Goal: Information Seeking & Learning: Learn about a topic

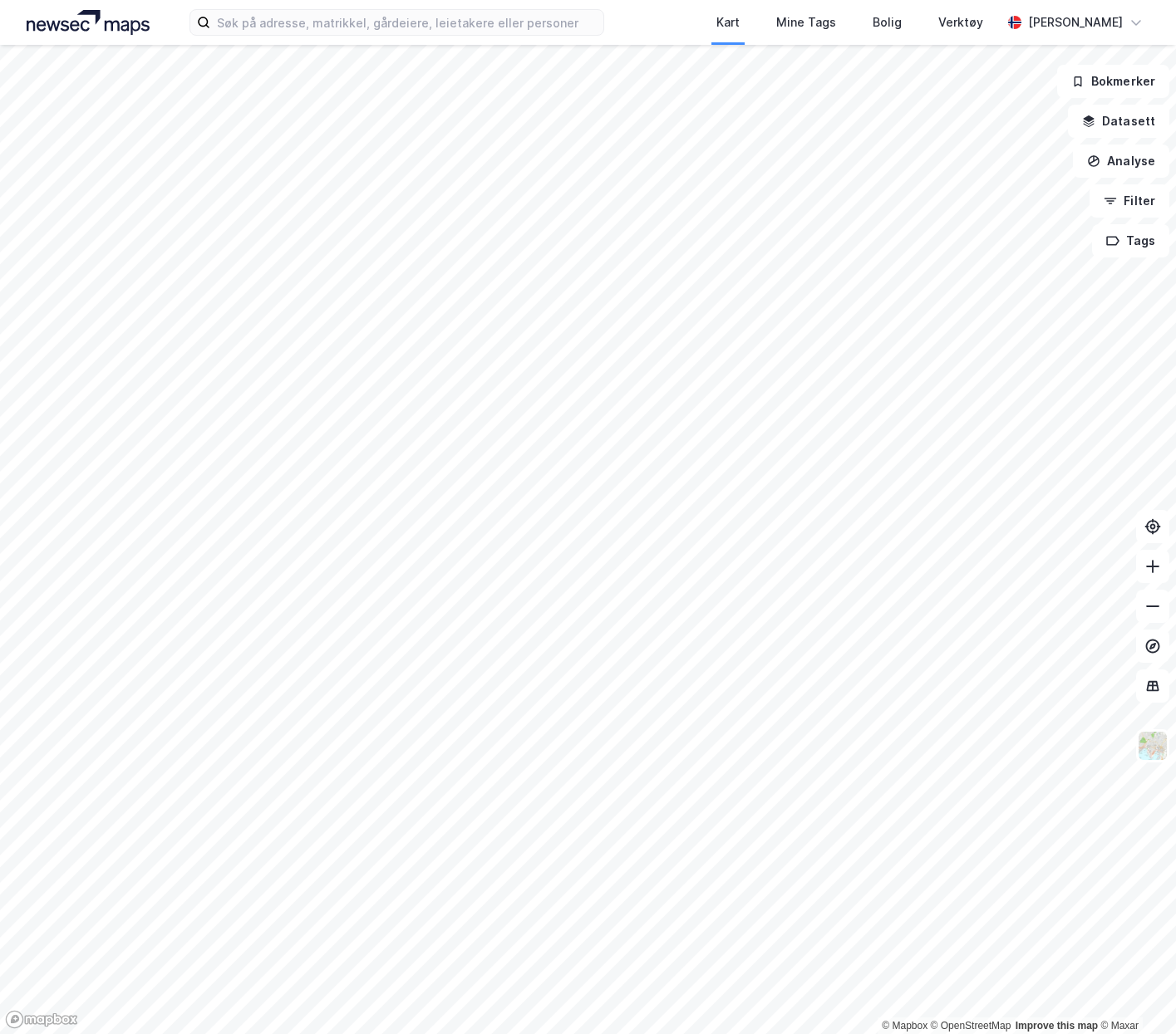
click at [332, 6] on div "Kart Mine Tags Bolig Verktøy [PERSON_NAME]" at bounding box center [588, 22] width 1176 height 45
click at [325, 17] on input at bounding box center [406, 22] width 392 height 25
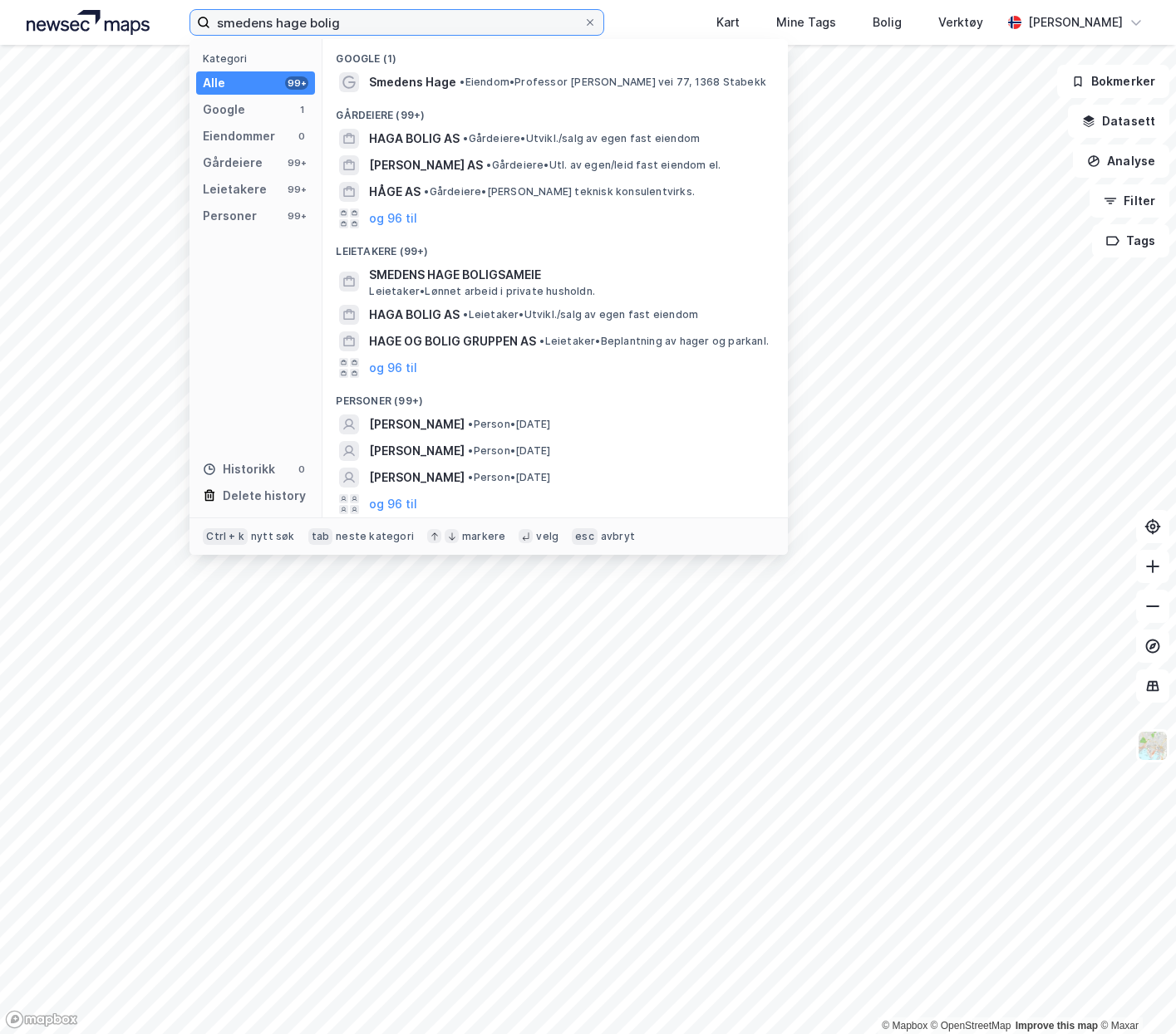
type input "smedens hage bolig"
click at [545, 287] on span "Leietaker • Lønnet arbeid i private husholdn." at bounding box center [482, 291] width 226 height 13
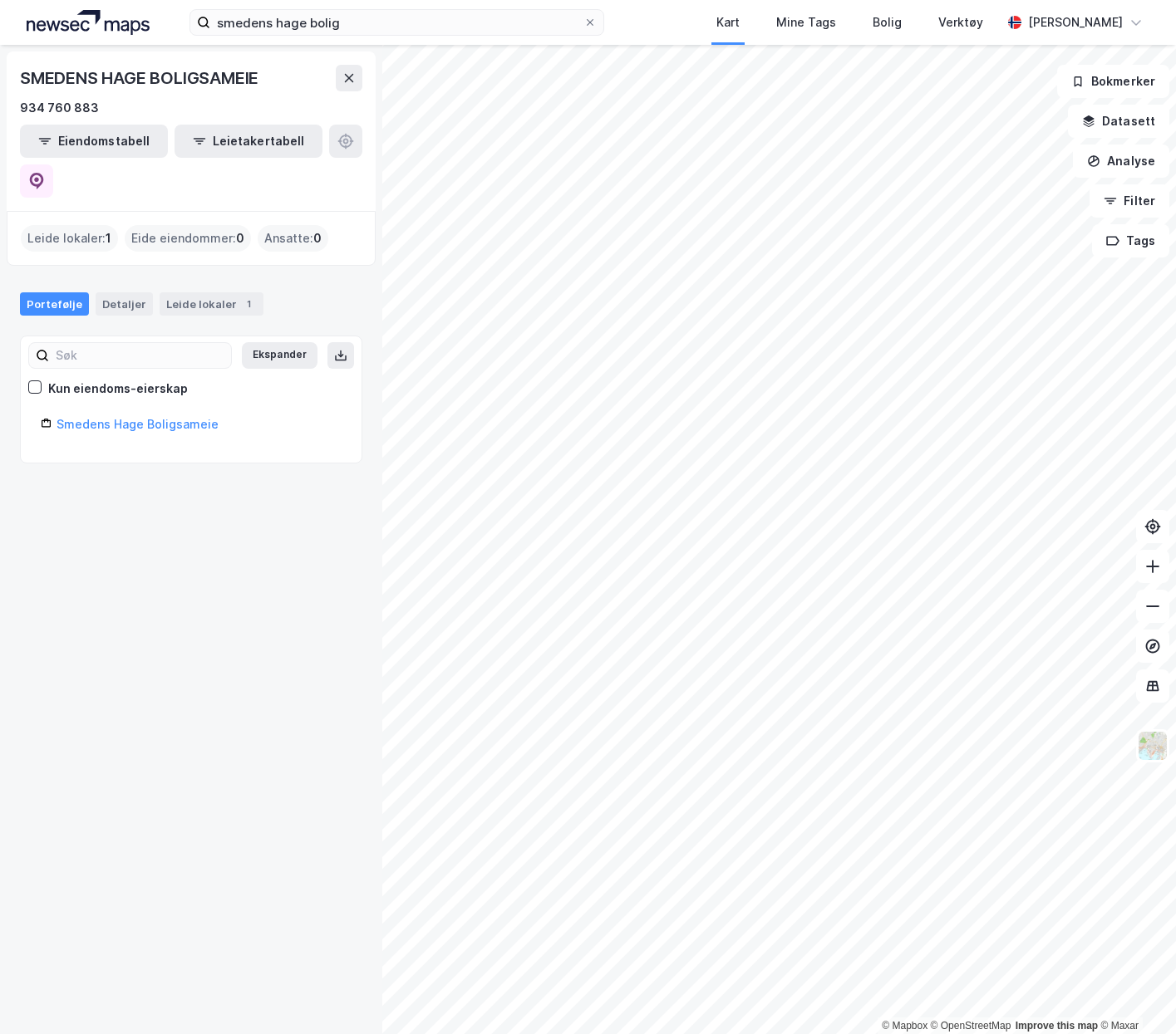
click at [193, 293] on div "Leide lokaler 1" at bounding box center [211, 304] width 104 height 23
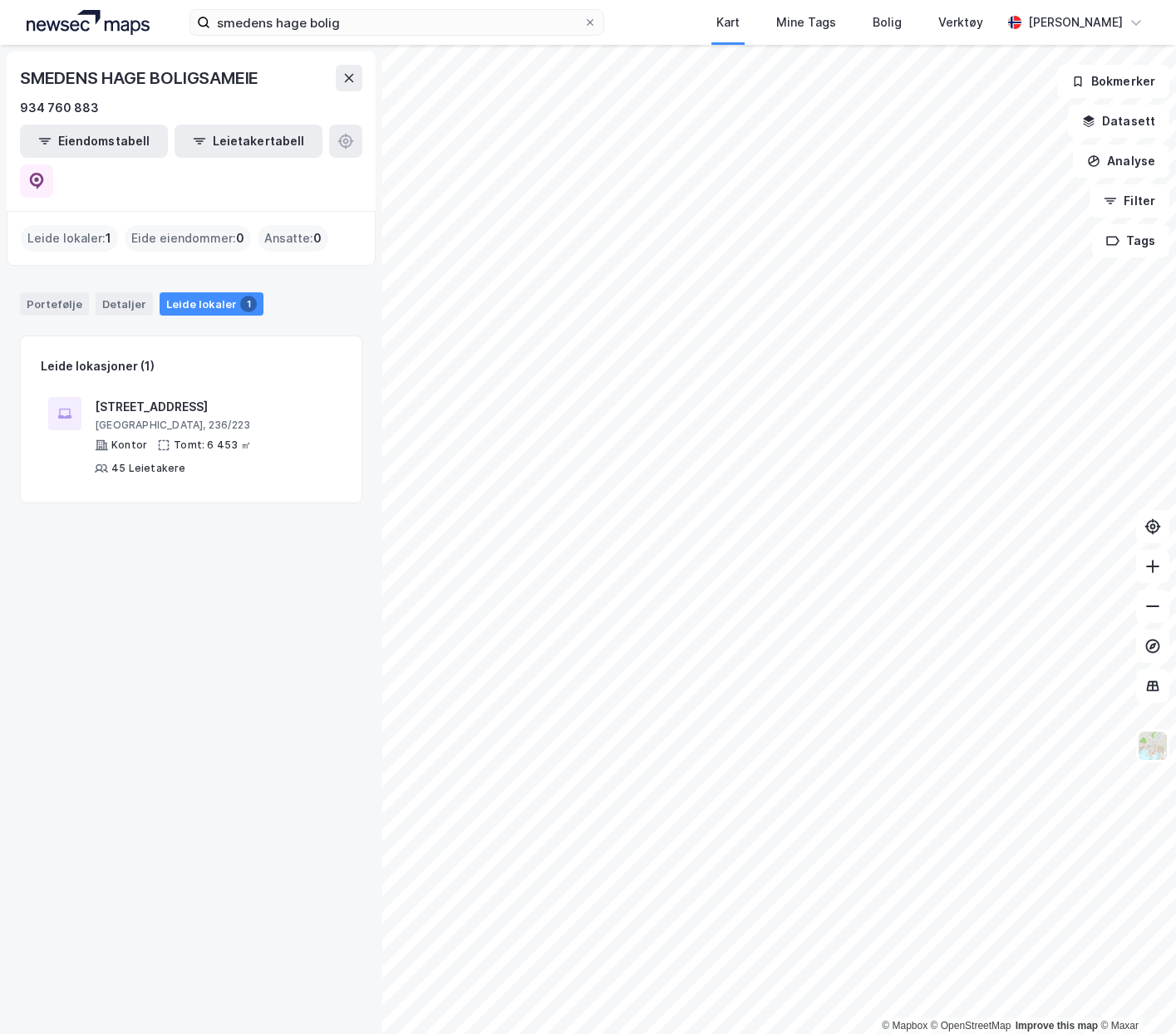
click at [51, 293] on div "Portefølje" at bounding box center [54, 304] width 69 height 23
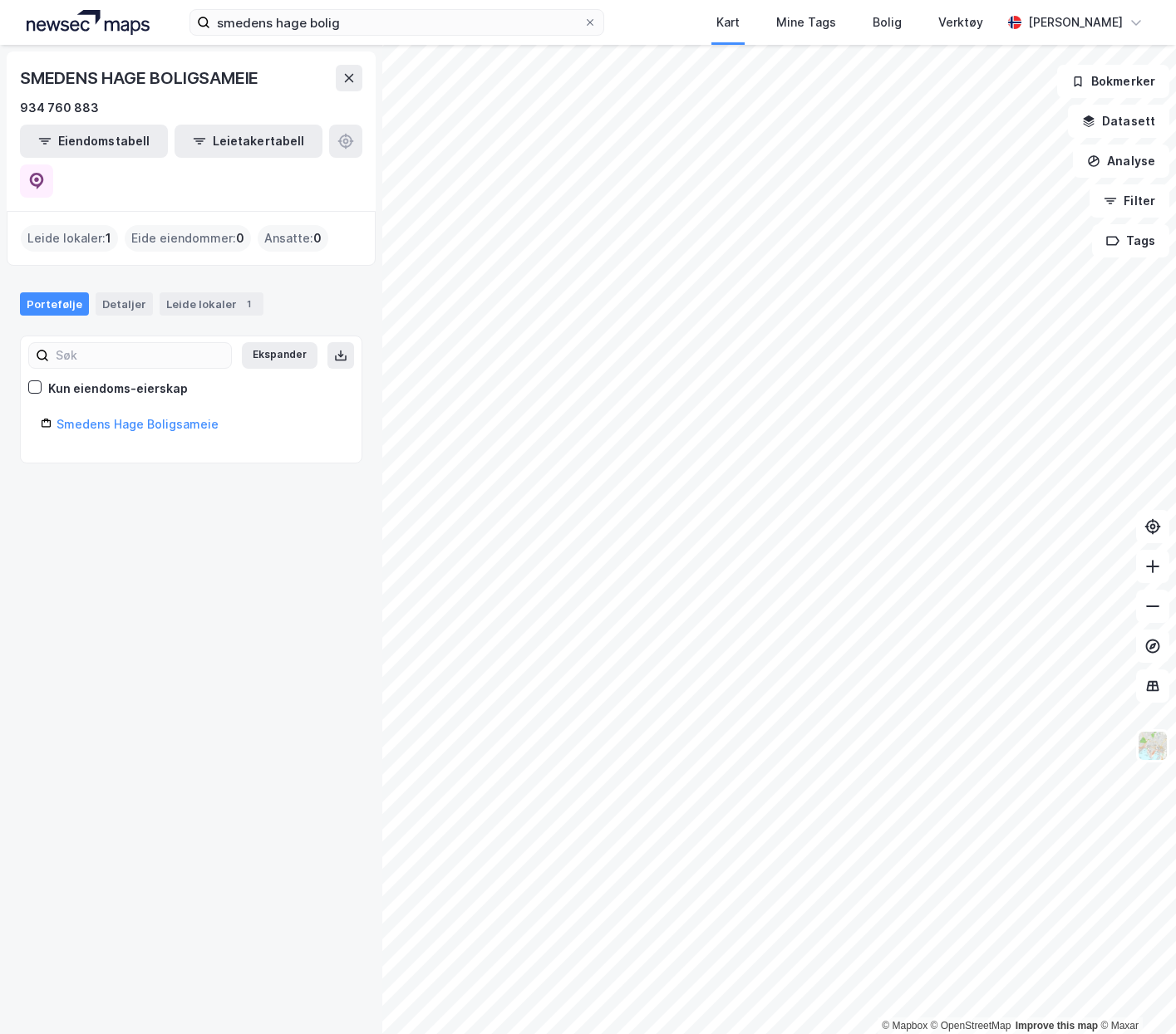
click at [177, 417] on link "Smedens Hage Boligsameie" at bounding box center [137, 424] width 162 height 14
click at [144, 417] on link "Smedens Hage Boligsameie" at bounding box center [137, 424] width 162 height 14
click at [345, 22] on input "smedens hage bolig" at bounding box center [396, 22] width 372 height 25
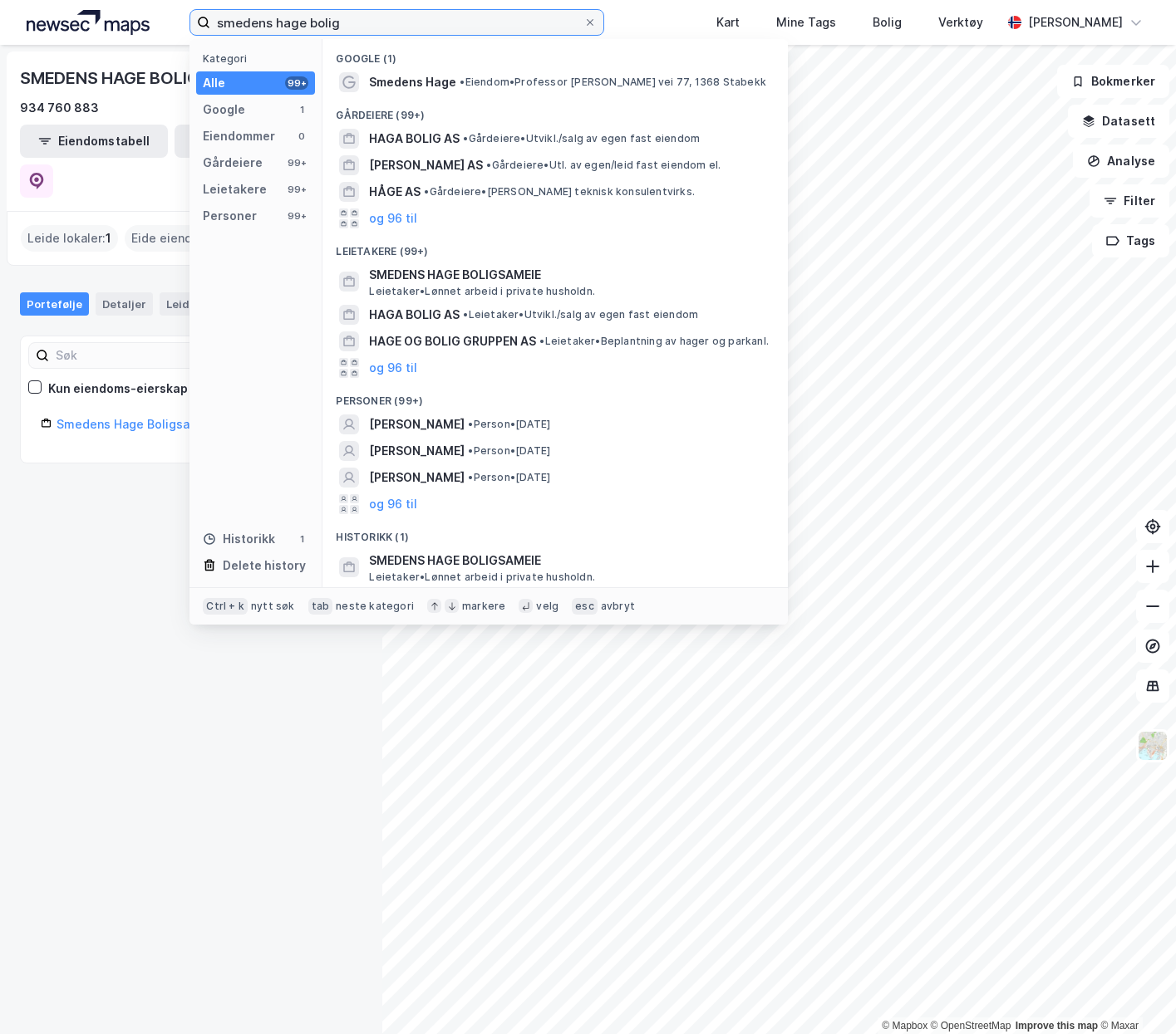
click at [422, 23] on input "smedens hage bolig" at bounding box center [396, 22] width 372 height 25
drag, startPoint x: 422, startPoint y: 23, endPoint x: 203, endPoint y: 34, distance: 219.3
click at [203, 34] on label "smedens hage bolig" at bounding box center [396, 22] width 414 height 27
click at [513, 82] on span "• Eiendom • Professor [PERSON_NAME] vei 77, 1368 Stabekk" at bounding box center [613, 82] width 307 height 13
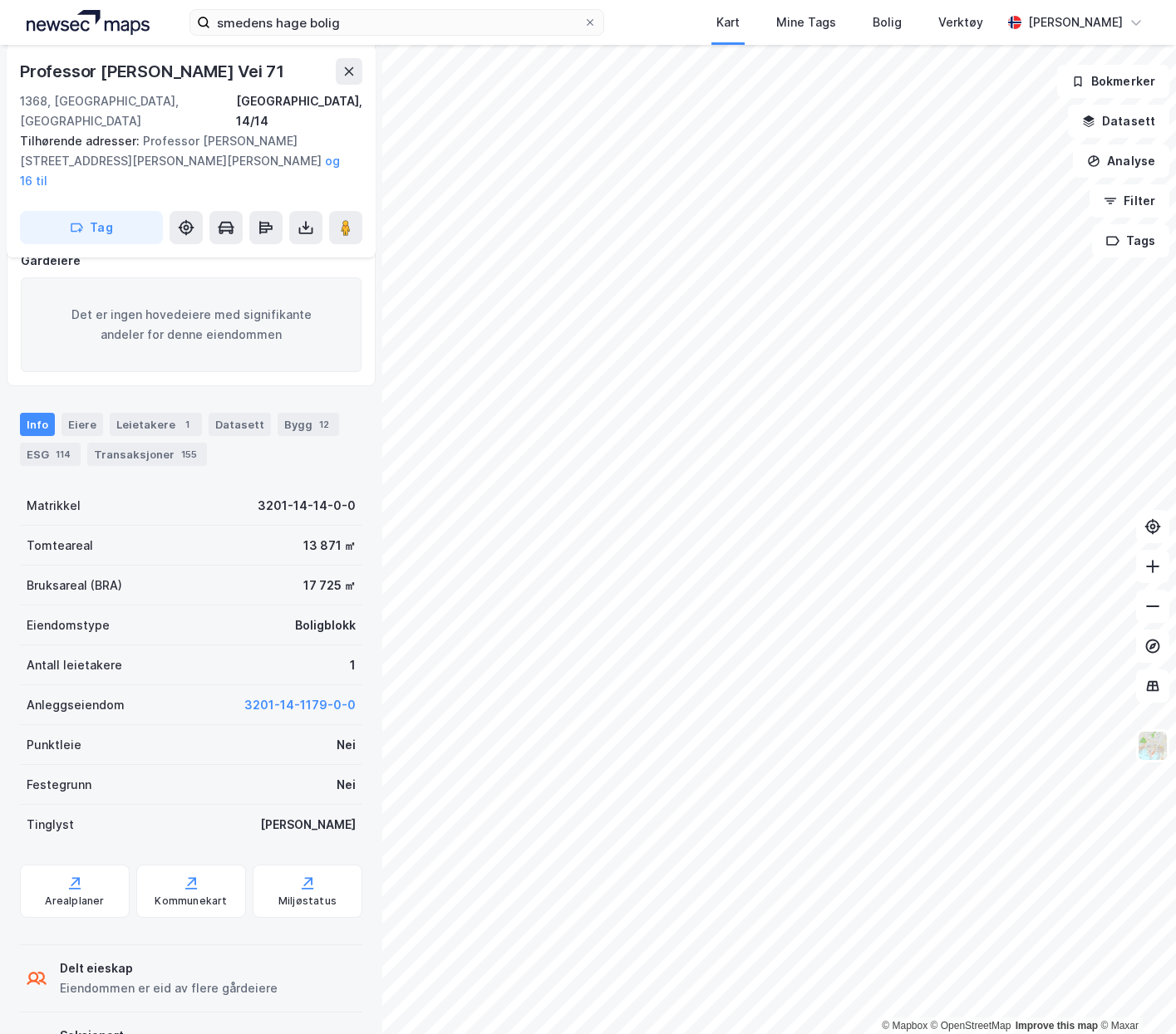
scroll to position [252, 0]
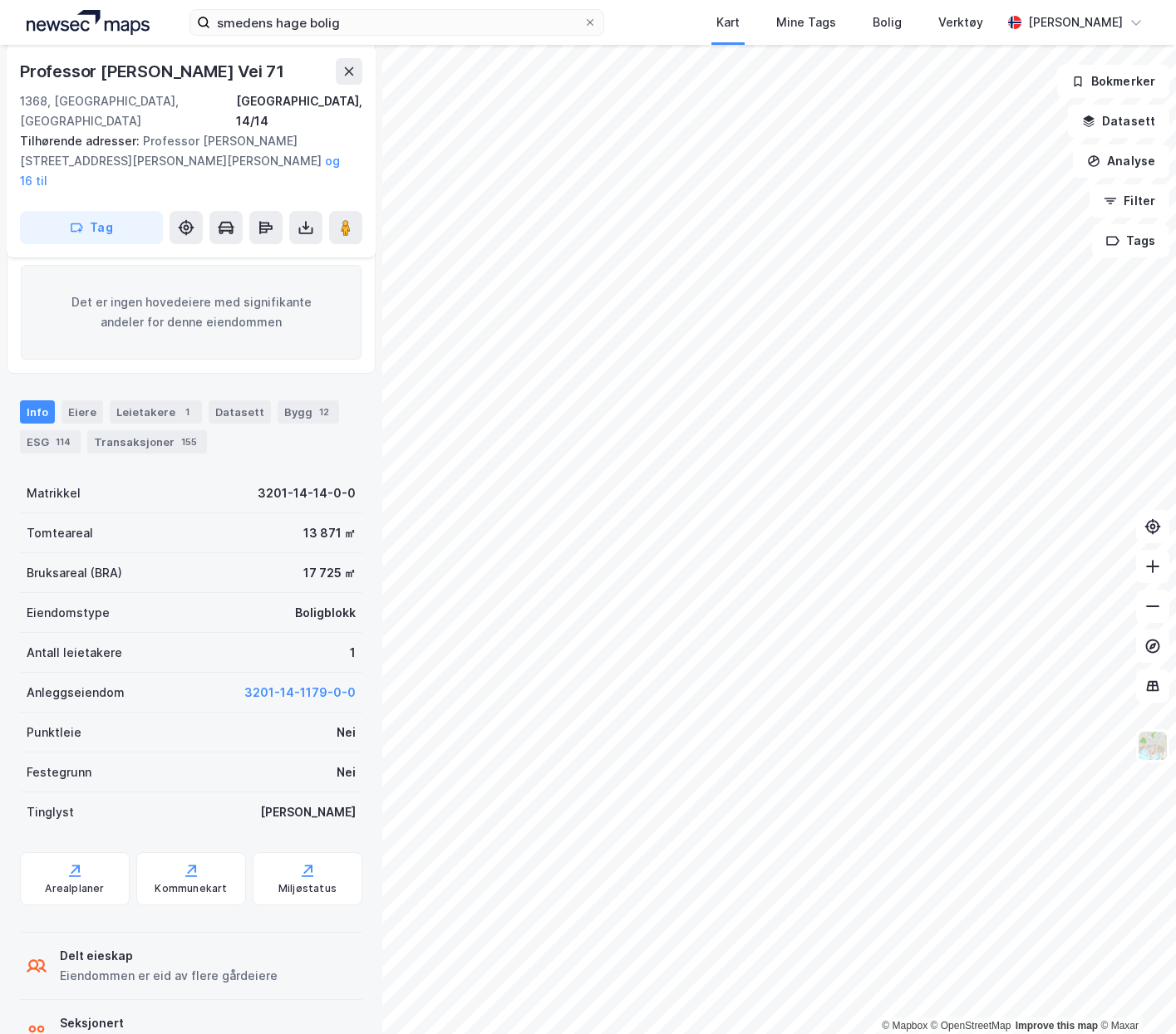
click at [113, 430] on div "Transaksjoner 155" at bounding box center [146, 442] width 120 height 23
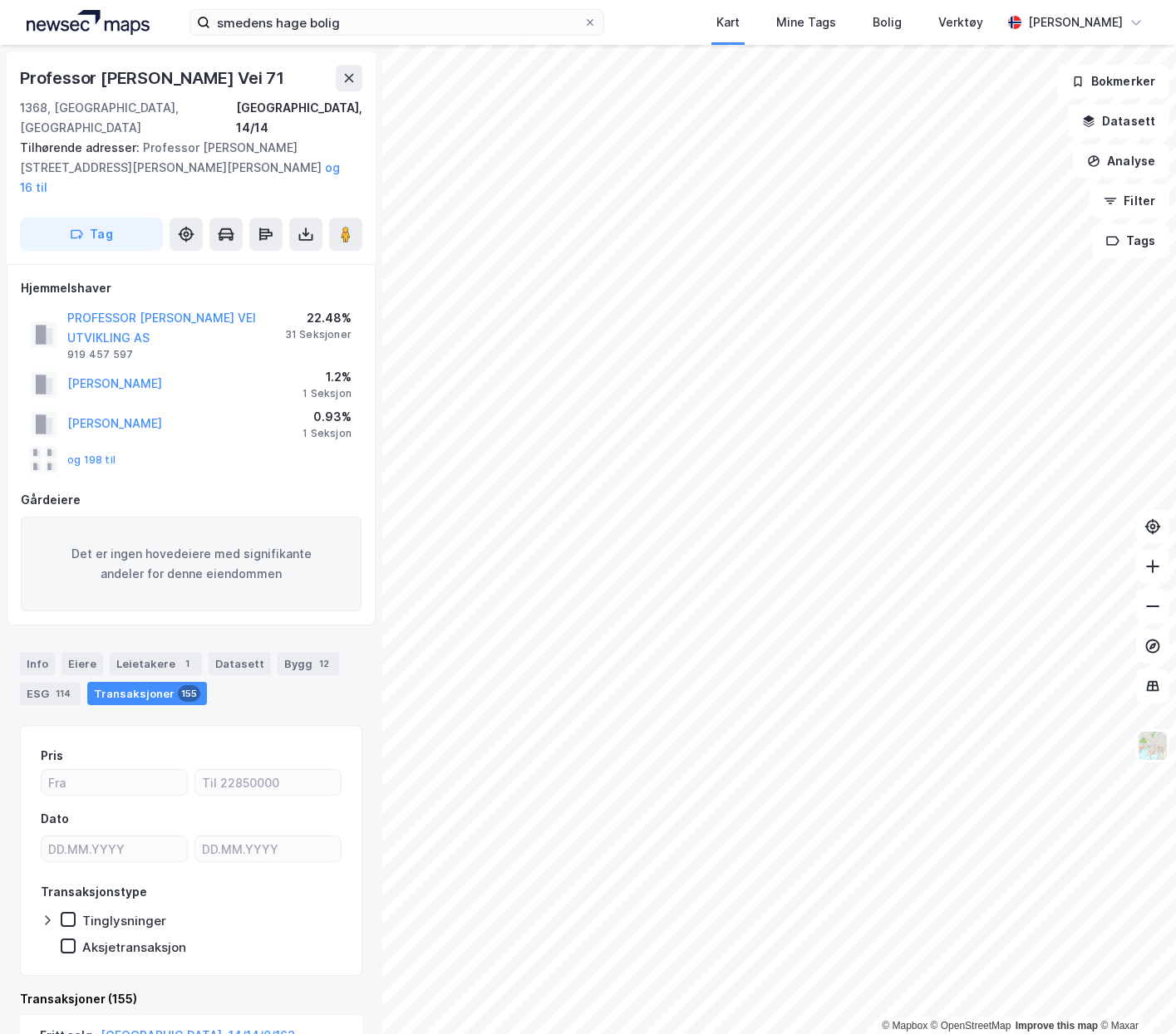
click at [77, 652] on div "Eiere" at bounding box center [82, 663] width 42 height 23
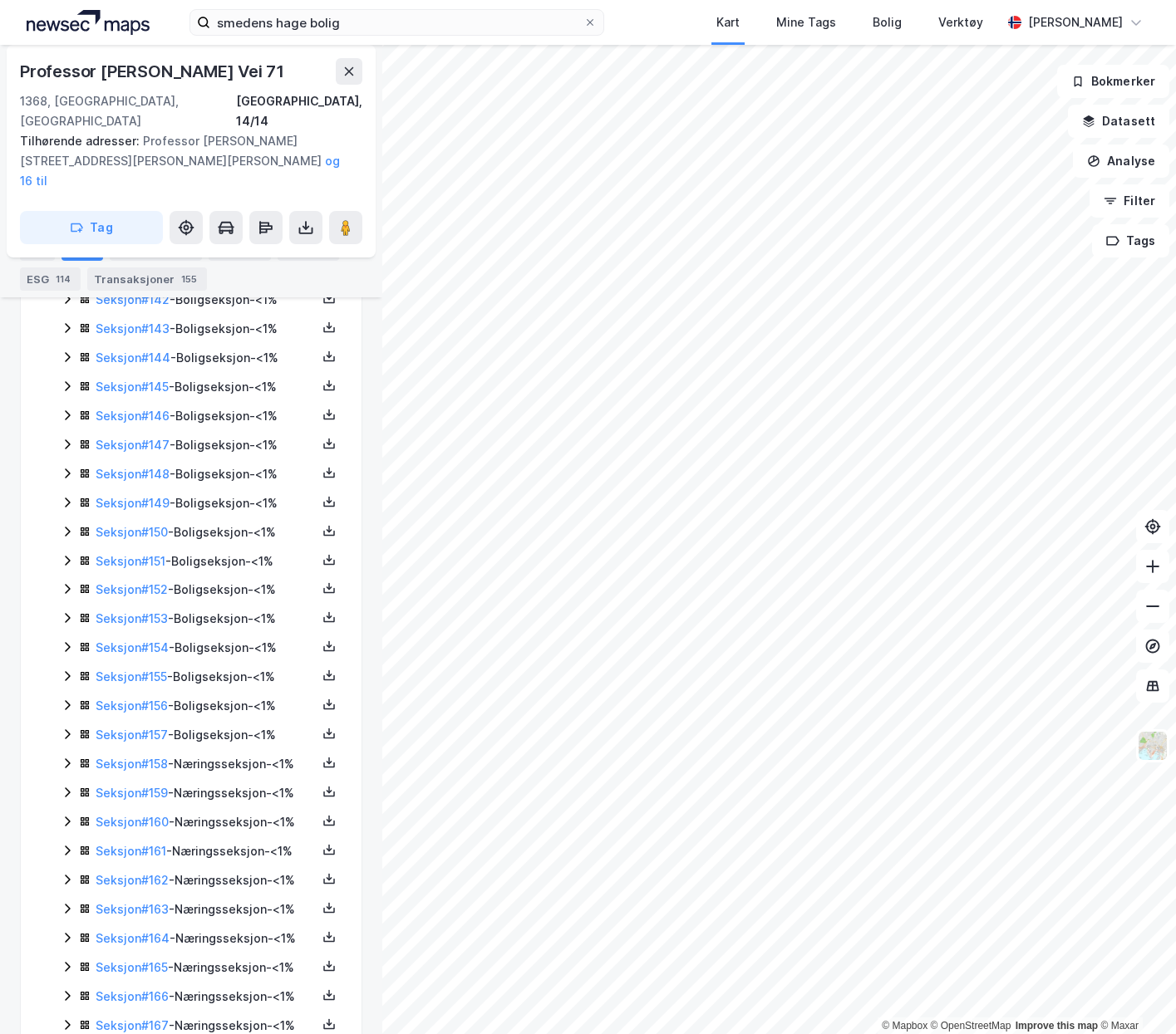
scroll to position [4617, 0]
